Goal: Task Accomplishment & Management: Use online tool/utility

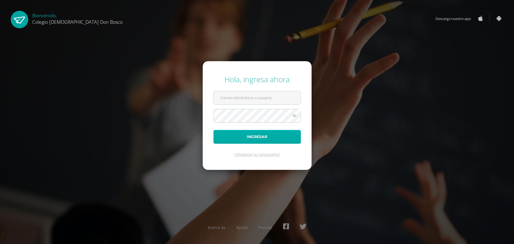
type input "ecrup@donbosco.edu.gt"
click at [256, 136] on button "Ingresar" at bounding box center [257, 137] width 87 height 14
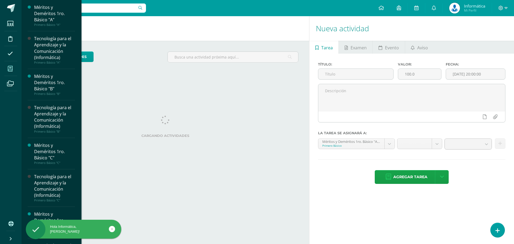
click at [10, 72] on span at bounding box center [10, 68] width 12 height 12
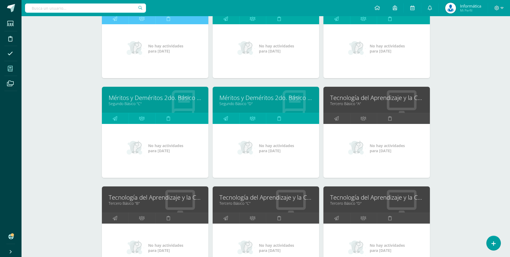
scroll to position [565, 0]
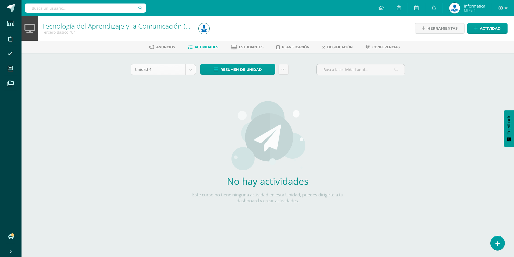
click at [194, 70] on body "Estudiantes Disciplina Asistencia Mis cursos Archivos Soporte Centro de ayuda Ú…" at bounding box center [257, 115] width 514 height 231
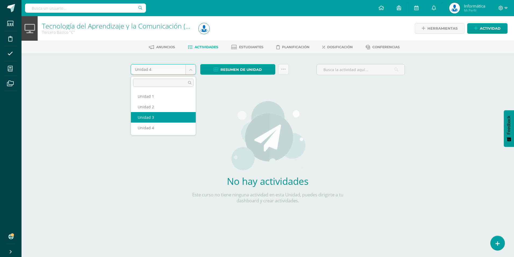
select select "Unidad 3"
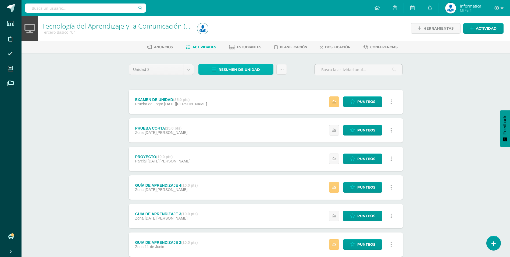
click at [240, 69] on span "Resumen de unidad" at bounding box center [239, 70] width 41 height 10
click at [239, 43] on link "Descargar como PDF" at bounding box center [235, 43] width 57 height 8
